Goal: Information Seeking & Learning: Learn about a topic

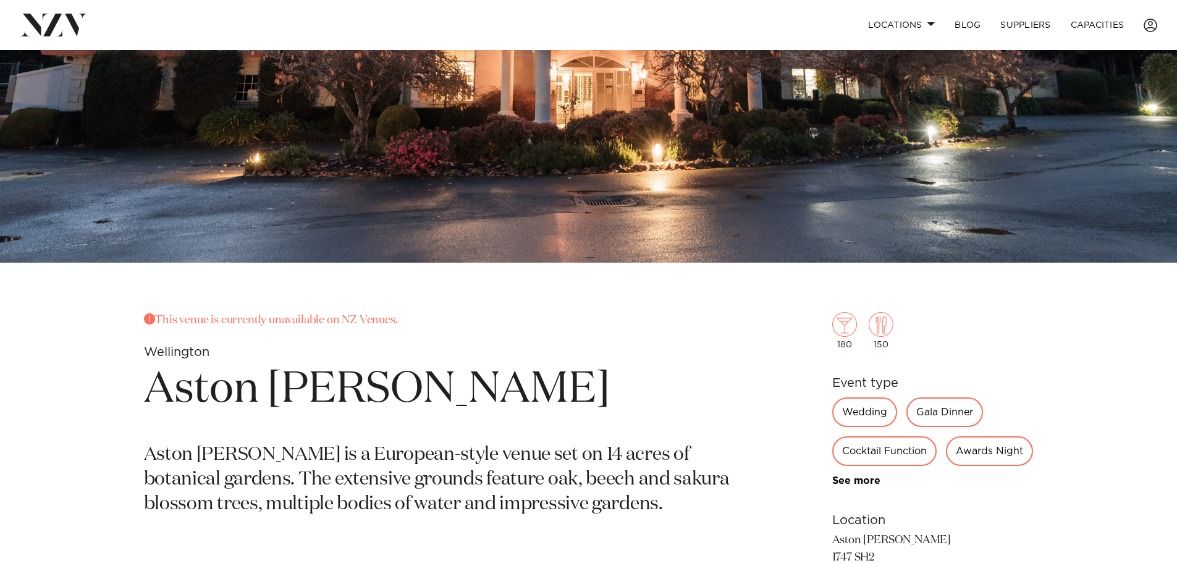
scroll to position [371, 0]
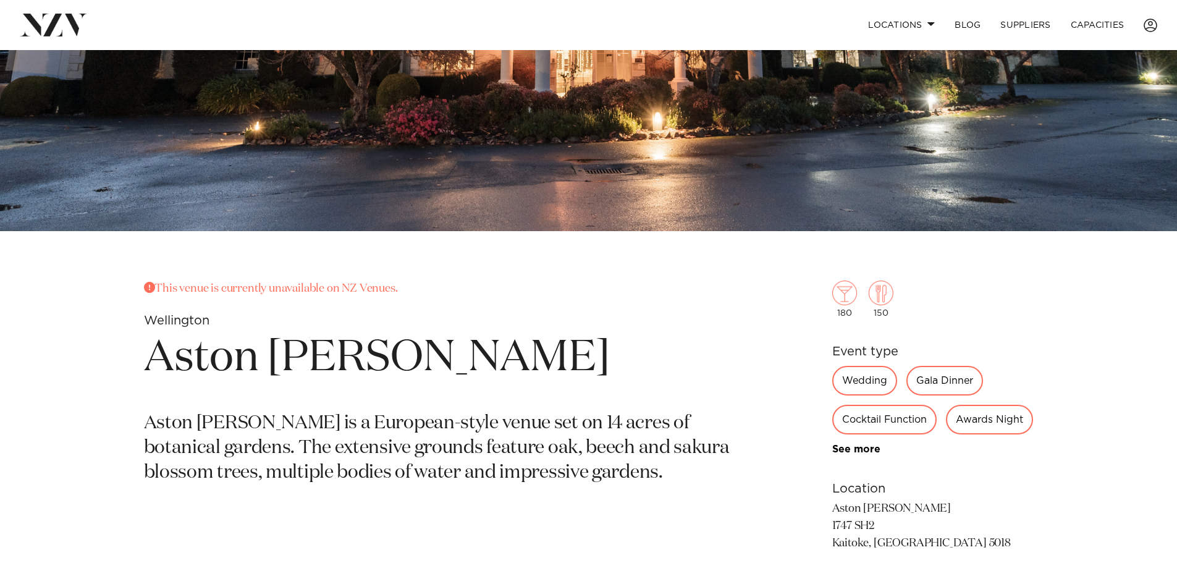
click at [408, 350] on h1 "Aston [PERSON_NAME]" at bounding box center [444, 358] width 601 height 57
click at [460, 366] on h1 "Aston [PERSON_NAME]" at bounding box center [444, 358] width 601 height 57
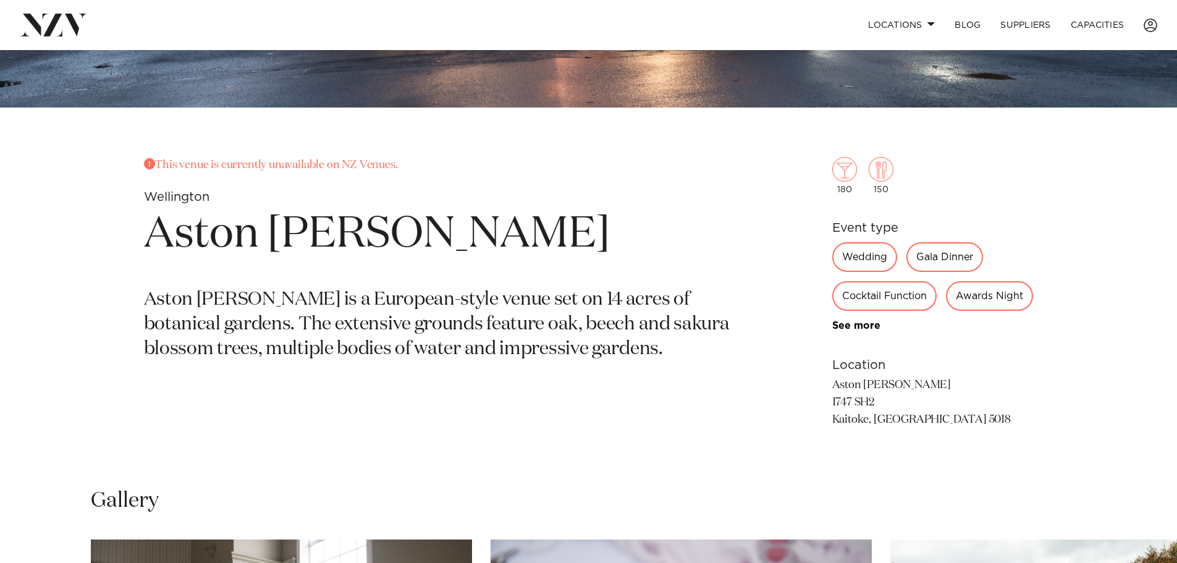
scroll to position [0, 0]
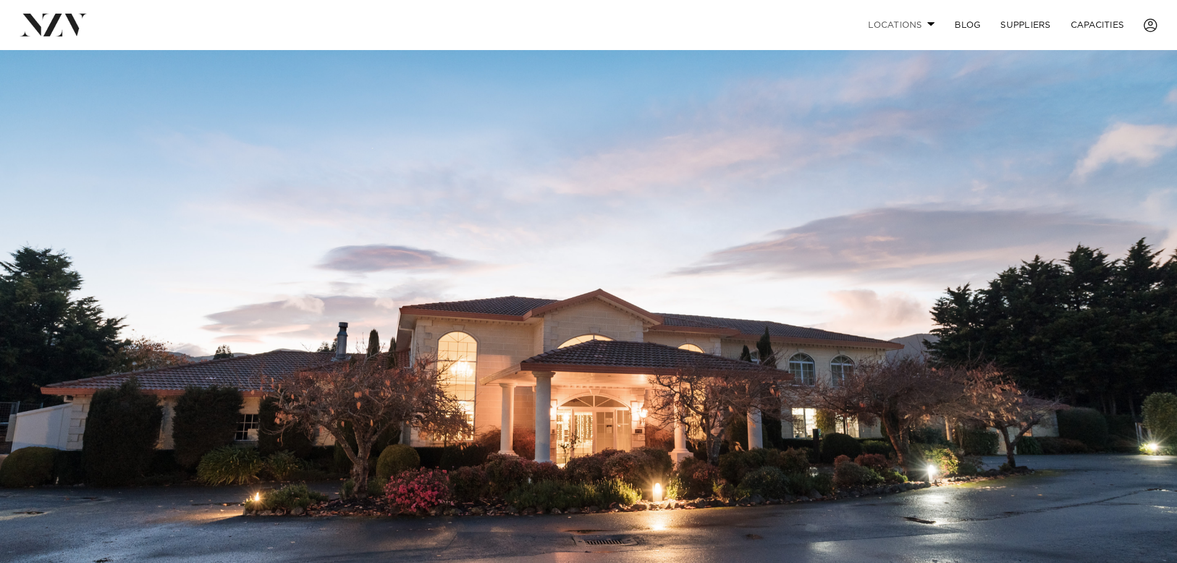
click at [930, 21] on link "Locations" at bounding box center [901, 25] width 86 height 27
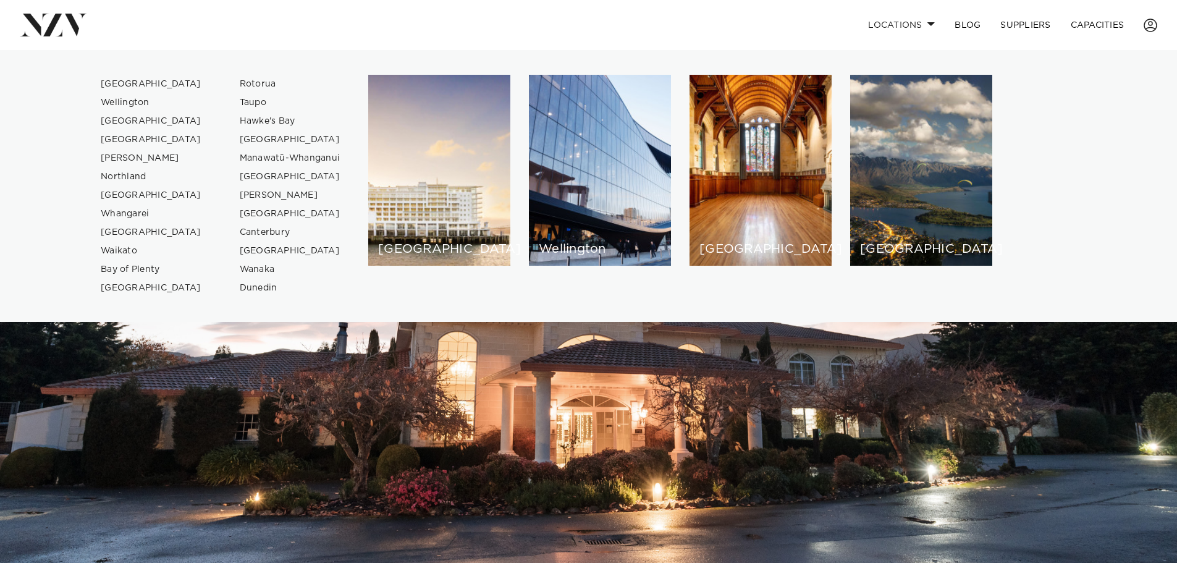
click at [1060, 390] on img at bounding box center [588, 326] width 1177 height 552
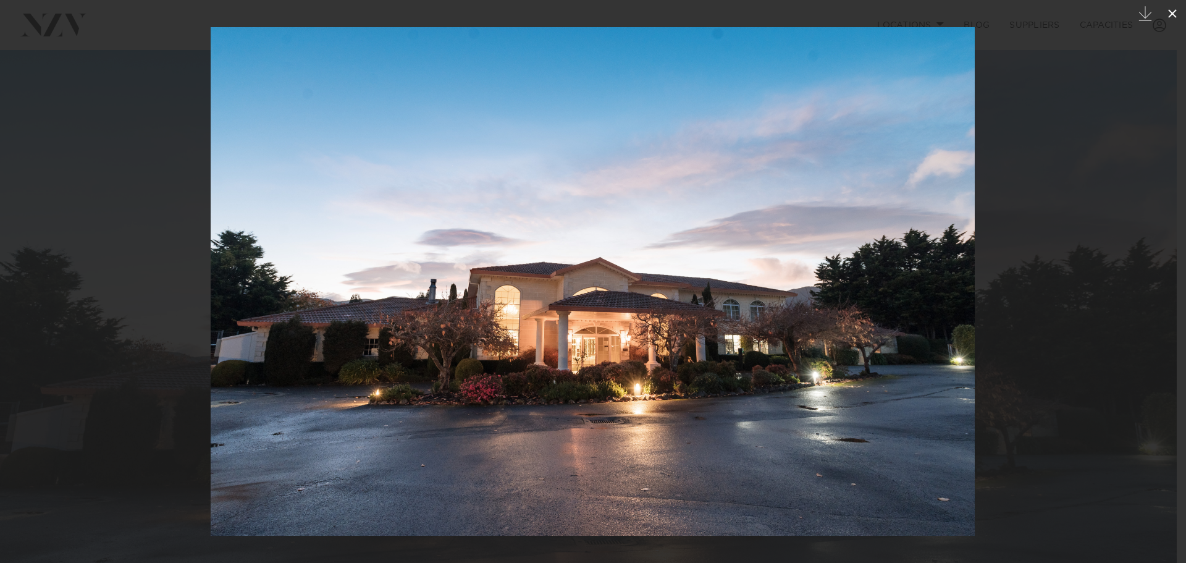
click at [1174, 13] on icon at bounding box center [1172, 13] width 9 height 9
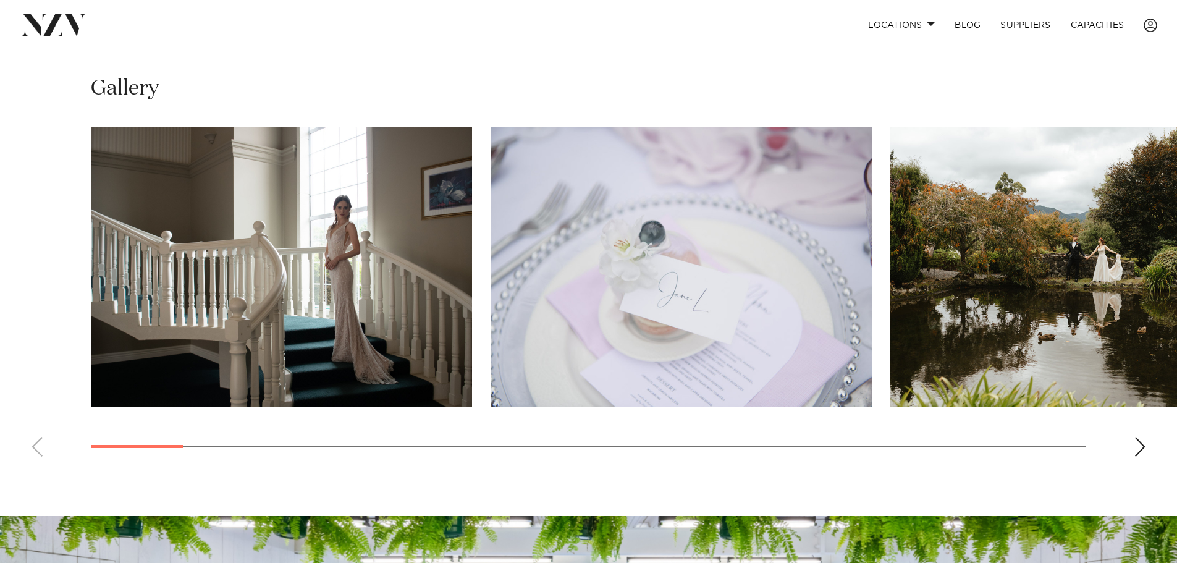
scroll to position [1050, 0]
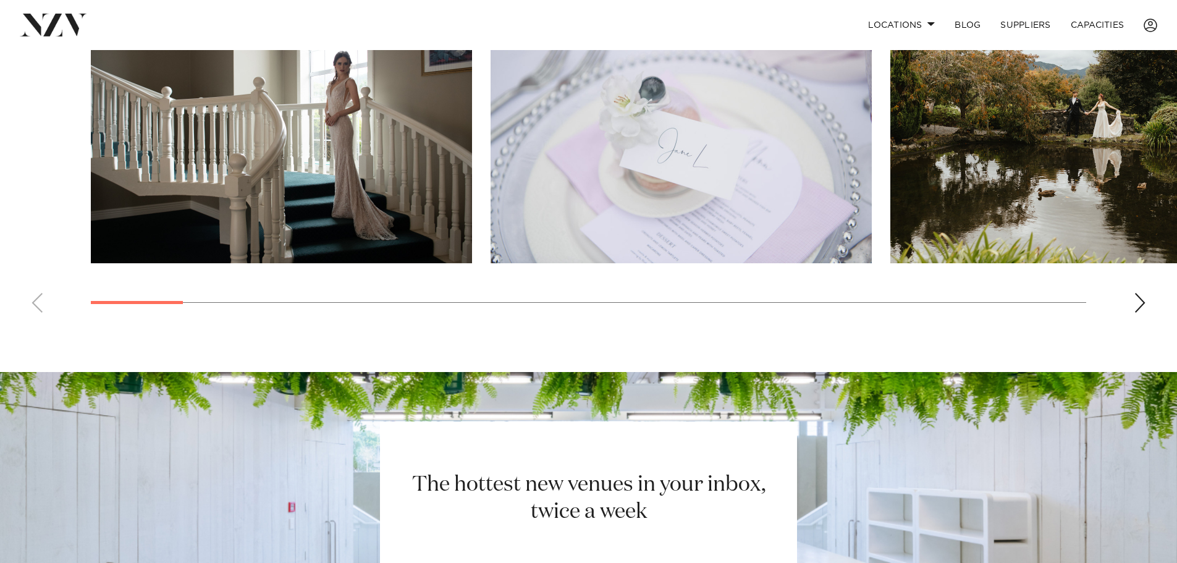
click at [369, 234] on img "1 / 27" at bounding box center [281, 123] width 381 height 280
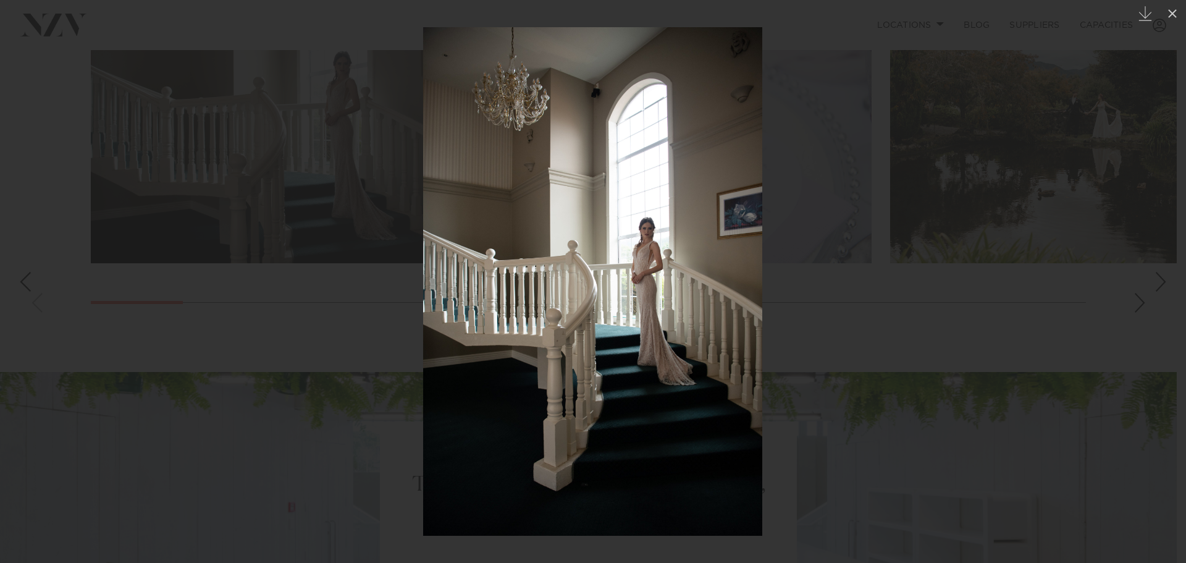
click at [857, 344] on div at bounding box center [593, 281] width 1186 height 563
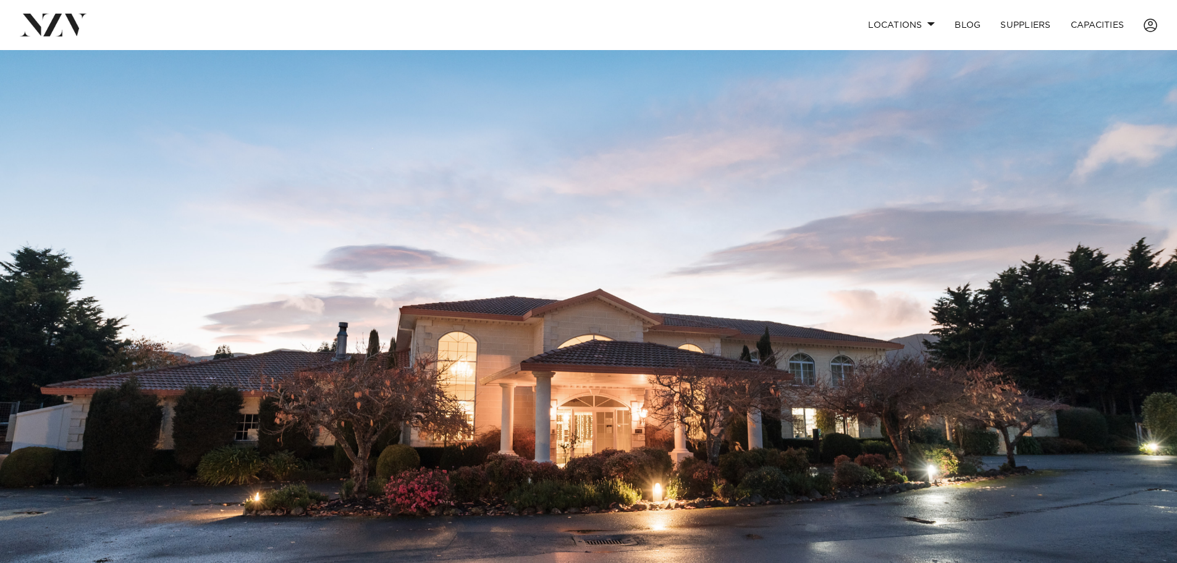
scroll to position [62, 0]
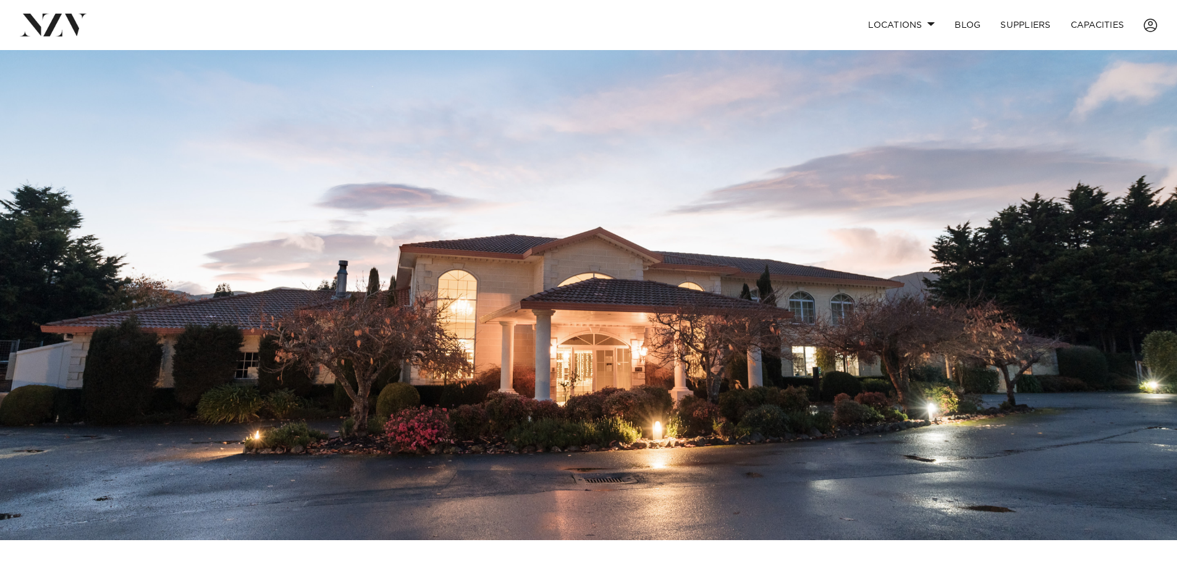
click at [253, 313] on img at bounding box center [588, 264] width 1177 height 552
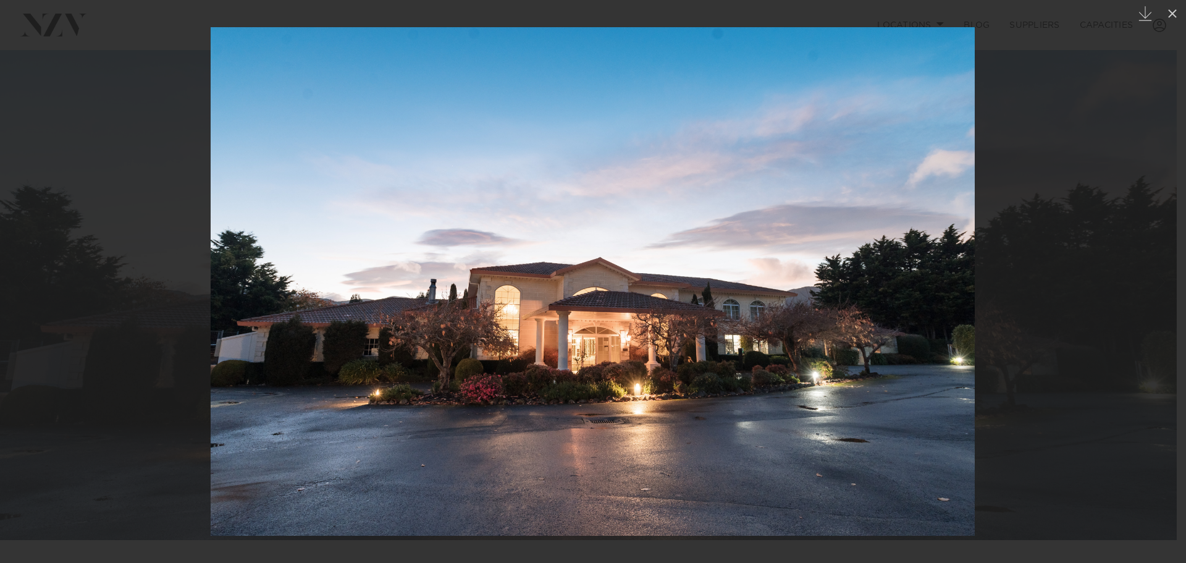
click at [1110, 313] on div at bounding box center [593, 281] width 1186 height 563
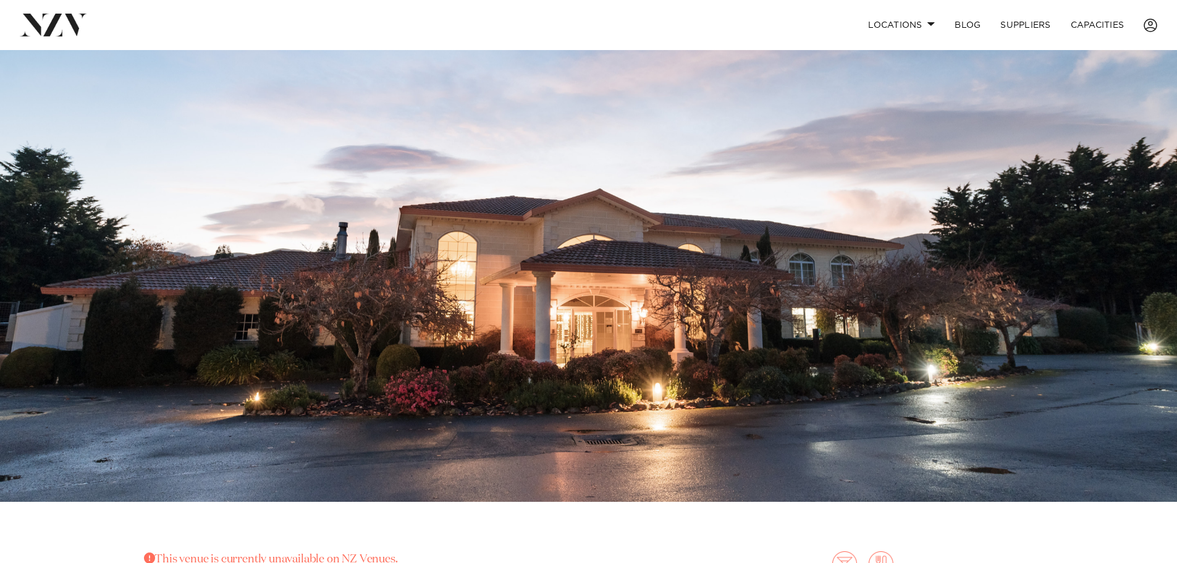
scroll to position [62, 0]
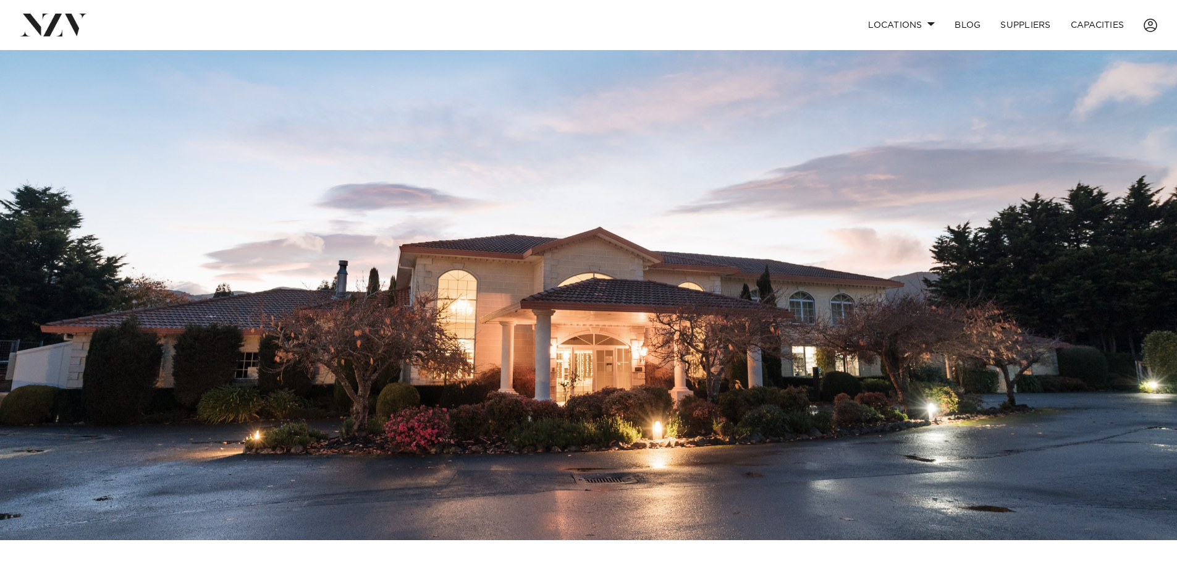
click at [756, 363] on img at bounding box center [588, 264] width 1177 height 552
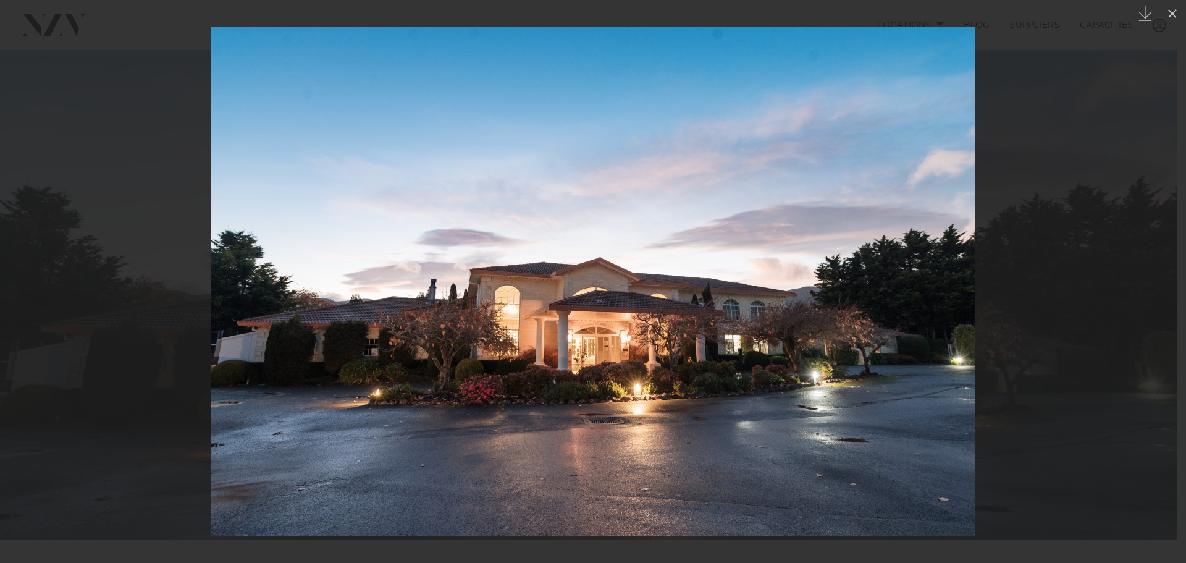
click at [1093, 411] on div at bounding box center [593, 281] width 1186 height 563
